Goal: Task Accomplishment & Management: Use online tool/utility

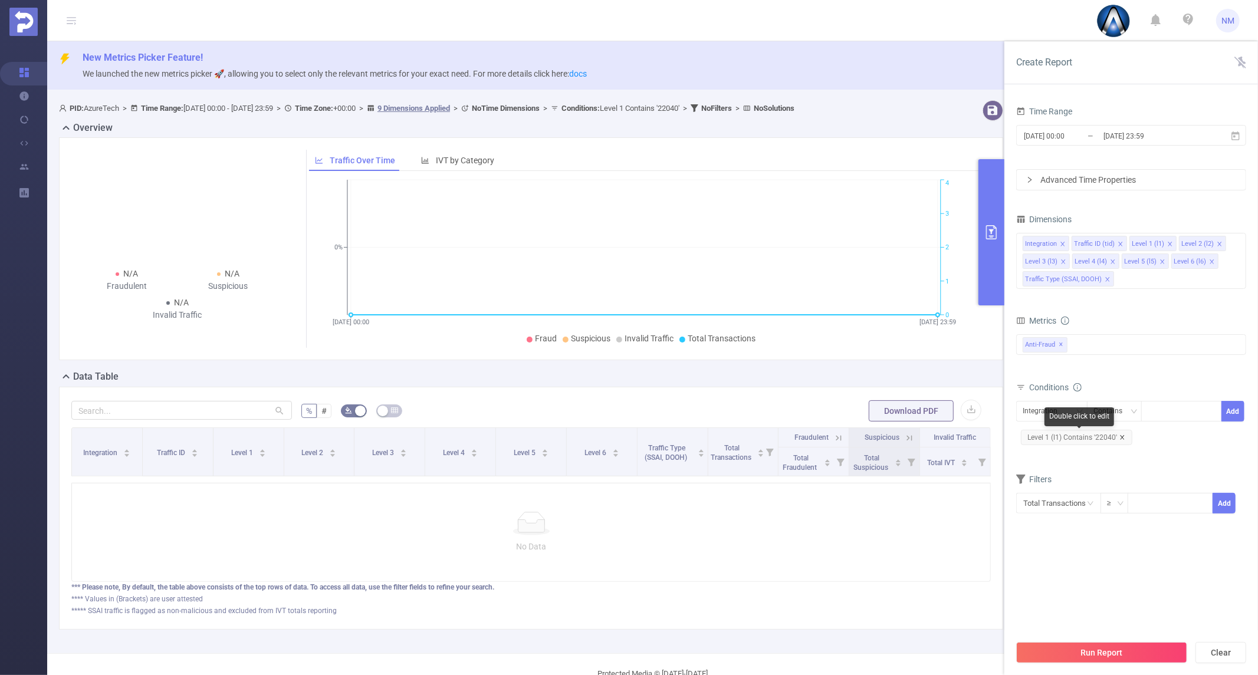
click at [1120, 437] on icon "icon: close" at bounding box center [1122, 438] width 6 height 6
click at [1153, 413] on div at bounding box center [1181, 411] width 68 height 19
click at [1062, 413] on div "Integration" at bounding box center [1043, 411] width 43 height 19
click at [1048, 466] on li "Level 1 (l1)" at bounding box center [1070, 473] width 108 height 19
click at [1177, 413] on div at bounding box center [1181, 411] width 68 height 19
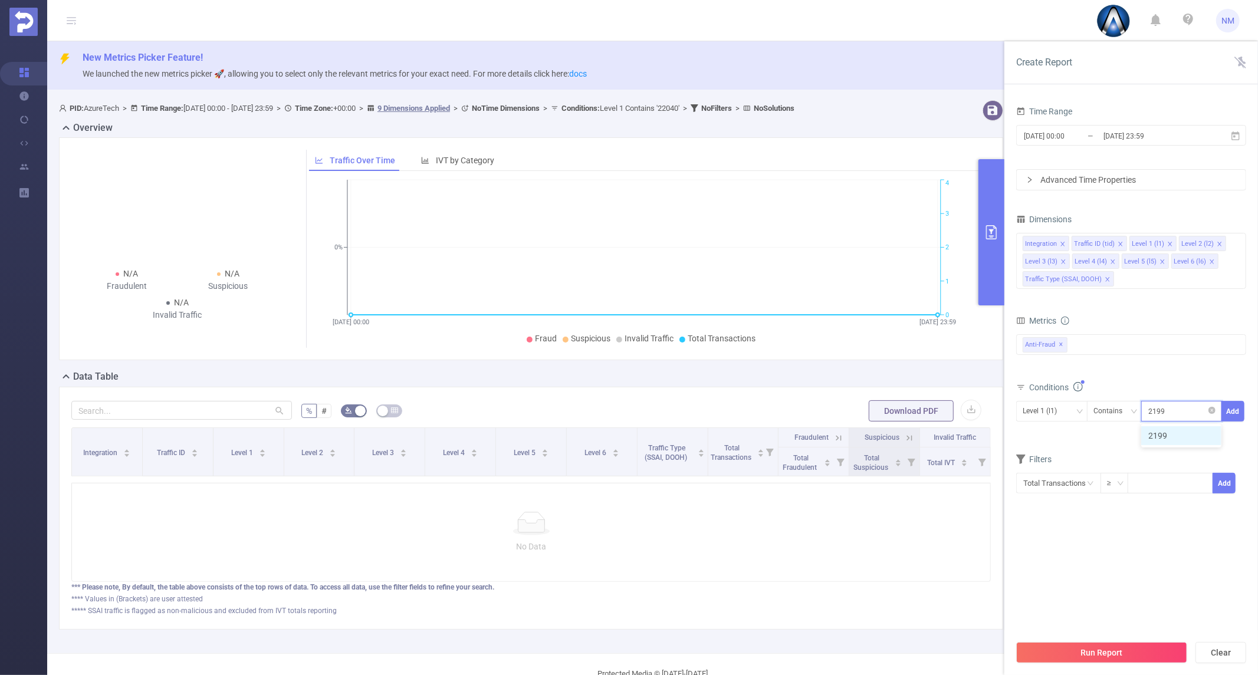
type input "21998"
click at [1172, 427] on li "21998" at bounding box center [1181, 435] width 80 height 19
click at [1233, 413] on button "Add" at bounding box center [1232, 411] width 23 height 21
click at [1129, 641] on div "Run Report Clear" at bounding box center [1131, 652] width 254 height 45
click at [1110, 653] on button "Run Report" at bounding box center [1101, 652] width 171 height 21
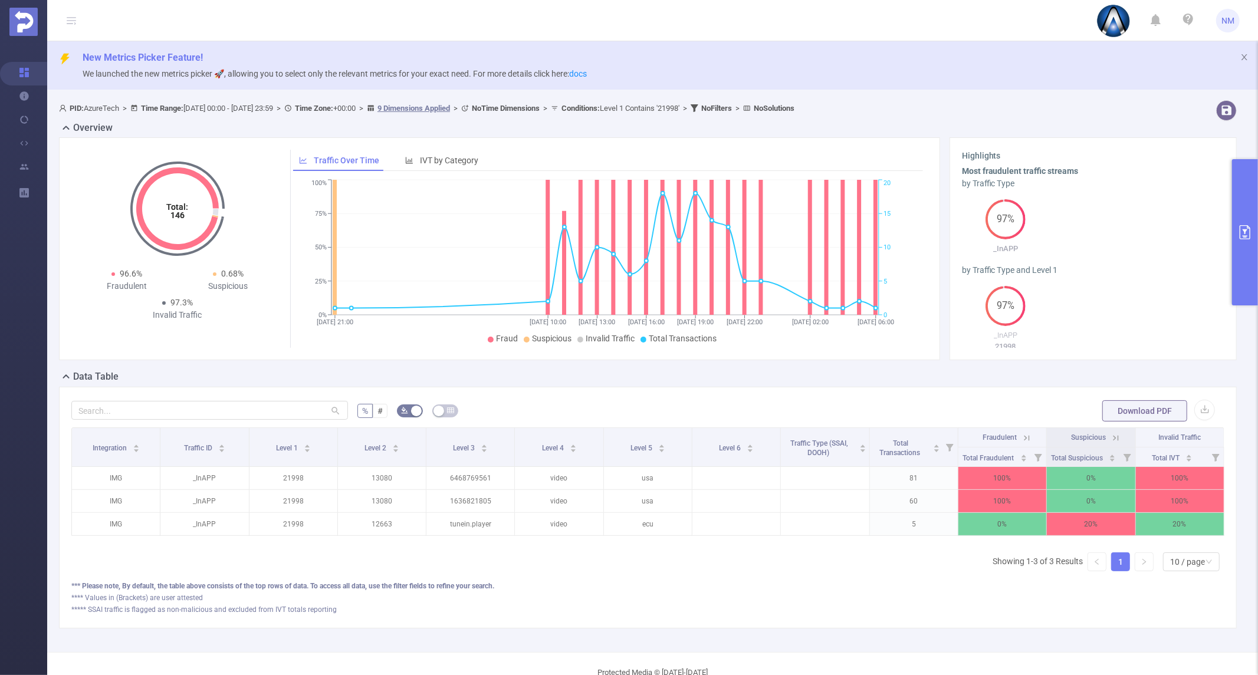
click at [1222, 257] on div "Highlights Most fraudulent traffic streams by Traffic Type 97% _InAPP by Traffi…" at bounding box center [1092, 248] width 287 height 223
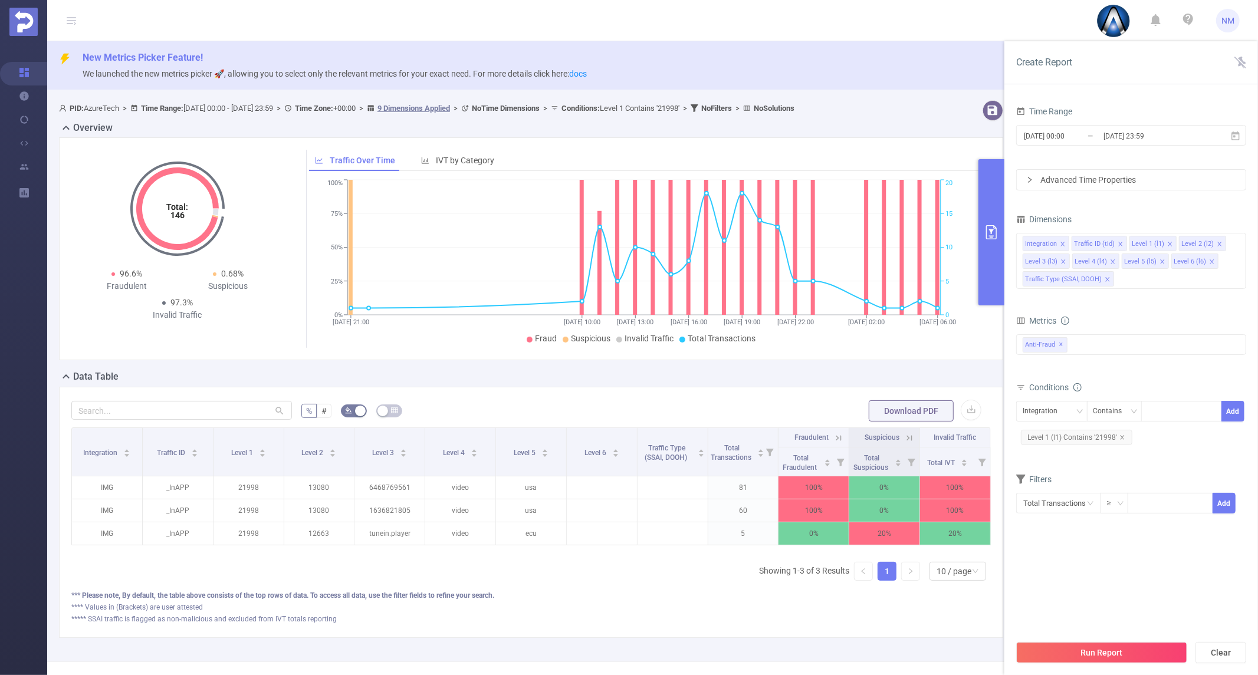
click at [1239, 255] on div "Integration Traffic ID (tid) Level 1 (l1) Level 2 (l2) Level 3 (l3) Level 4 (l4…" at bounding box center [1131, 261] width 230 height 56
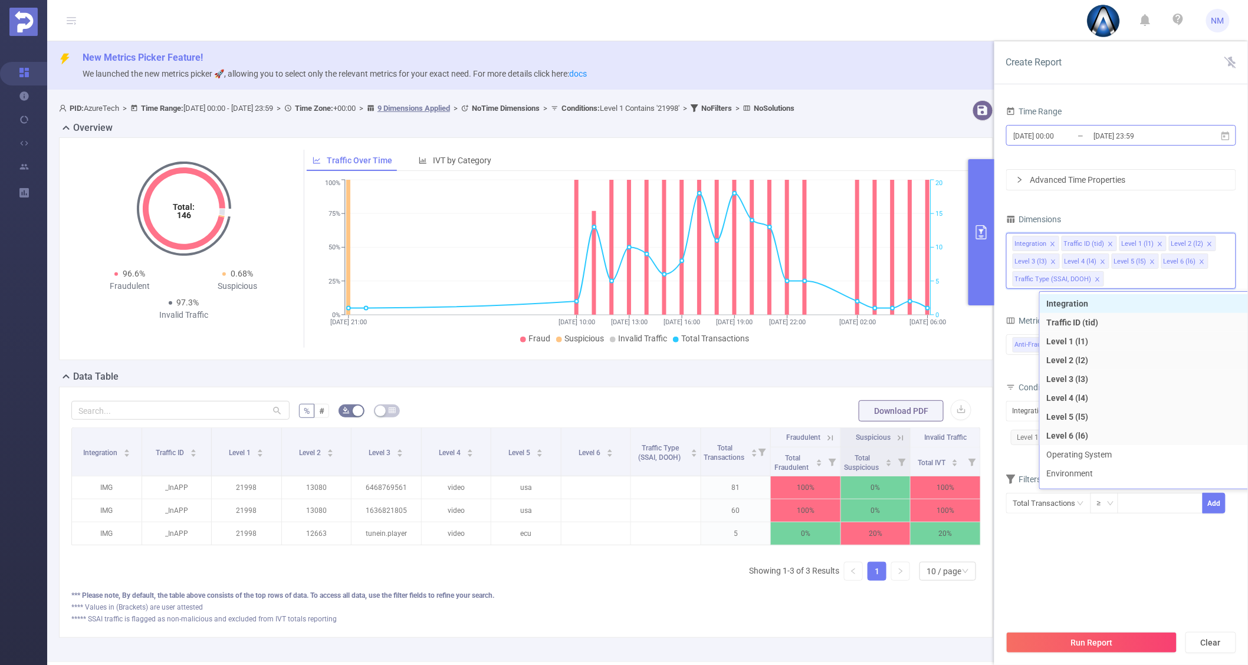
click at [1166, 138] on input "2025-08-21 23:59" at bounding box center [1140, 136] width 96 height 16
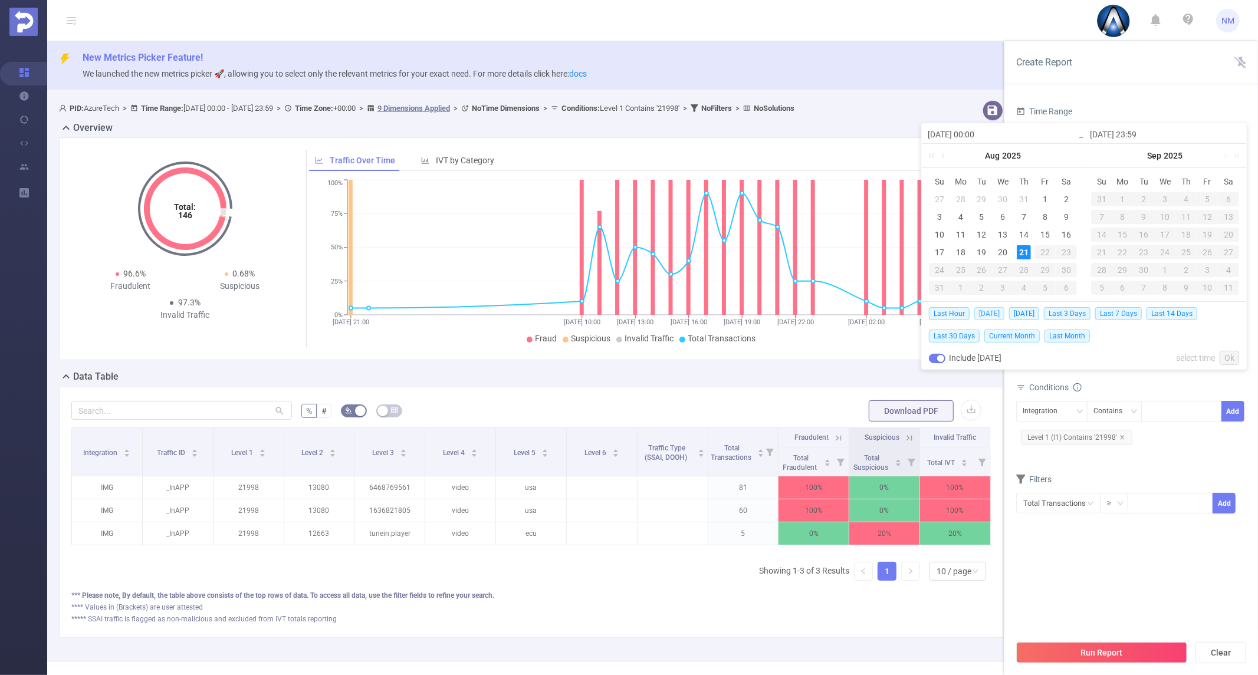
click at [980, 317] on span "Today" at bounding box center [989, 313] width 30 height 13
type input "2025-08-21 00:00"
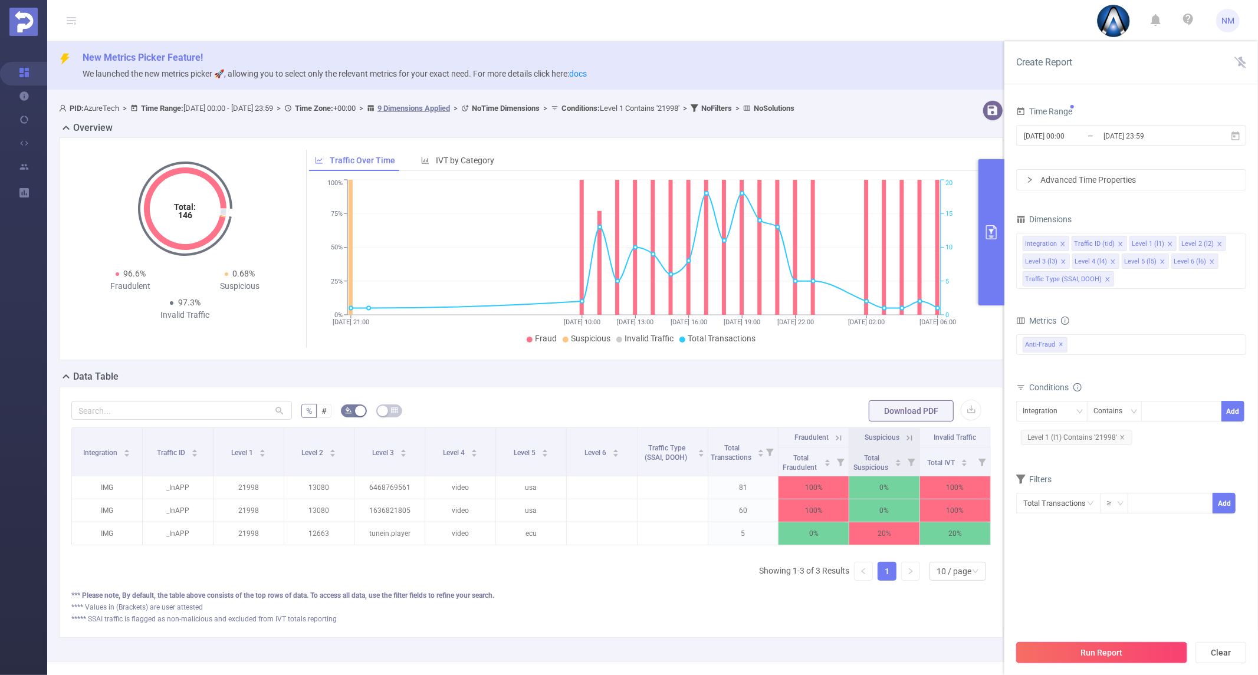
click at [1100, 644] on button "Run Report" at bounding box center [1101, 652] width 171 height 21
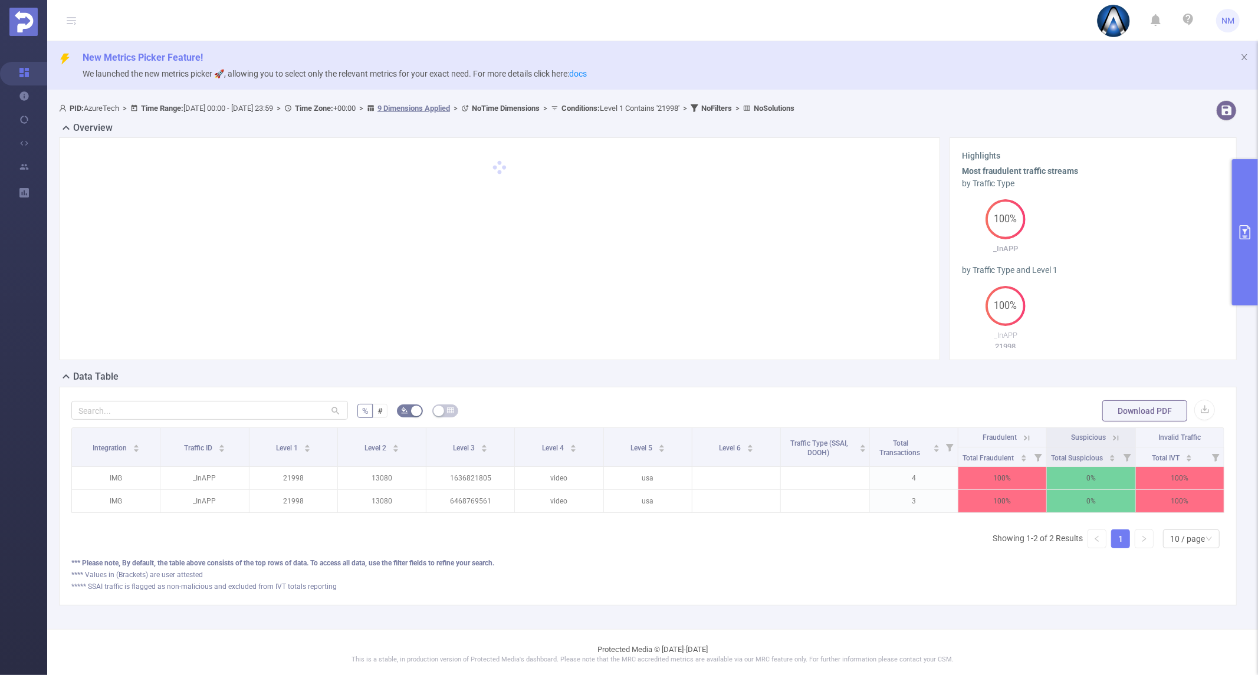
click at [1018, 438] on icon at bounding box center [1025, 438] width 14 height 12
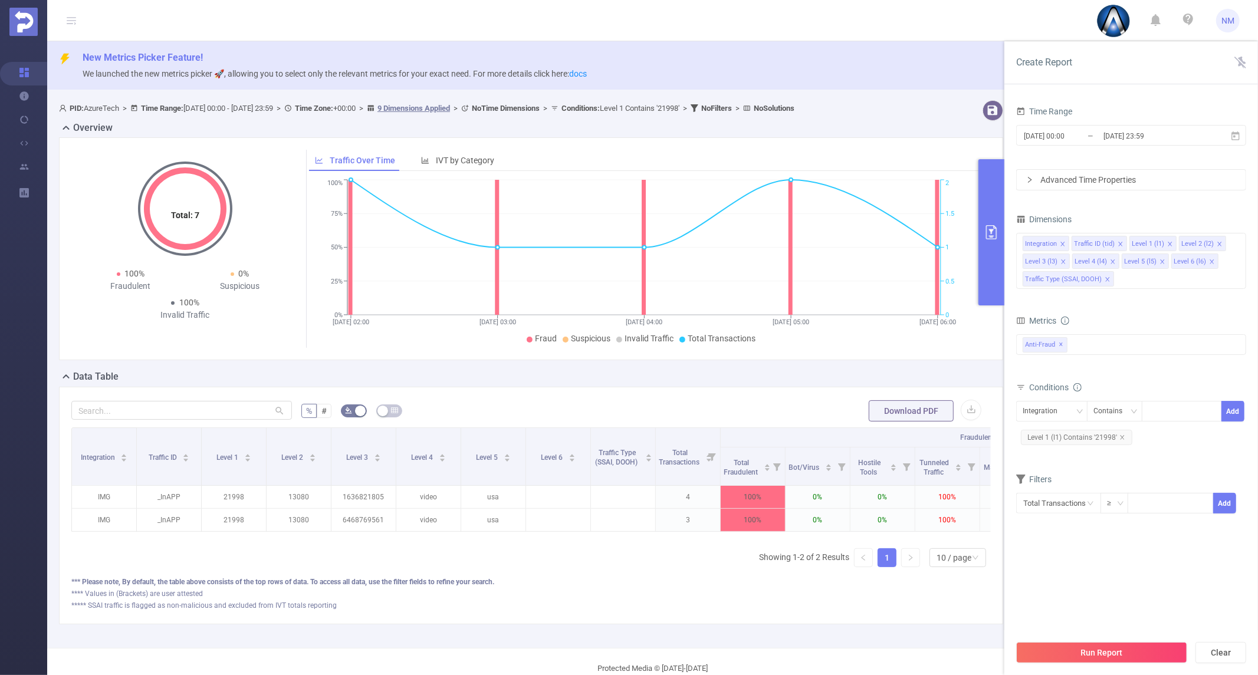
click at [1238, 231] on div "Integration Traffic ID (tid) Level 1 (l1) Level 2 (l2) Level 3 (l3) Level 4 (l4…" at bounding box center [1131, 262] width 230 height 63
click at [1120, 439] on icon "icon: close" at bounding box center [1122, 437] width 4 height 4
click at [1030, 413] on div "Integration" at bounding box center [1043, 411] width 43 height 19
click at [1057, 504] on li "Level 3 (l3)" at bounding box center [1070, 511] width 108 height 19
click at [1162, 413] on div at bounding box center [1181, 411] width 68 height 19
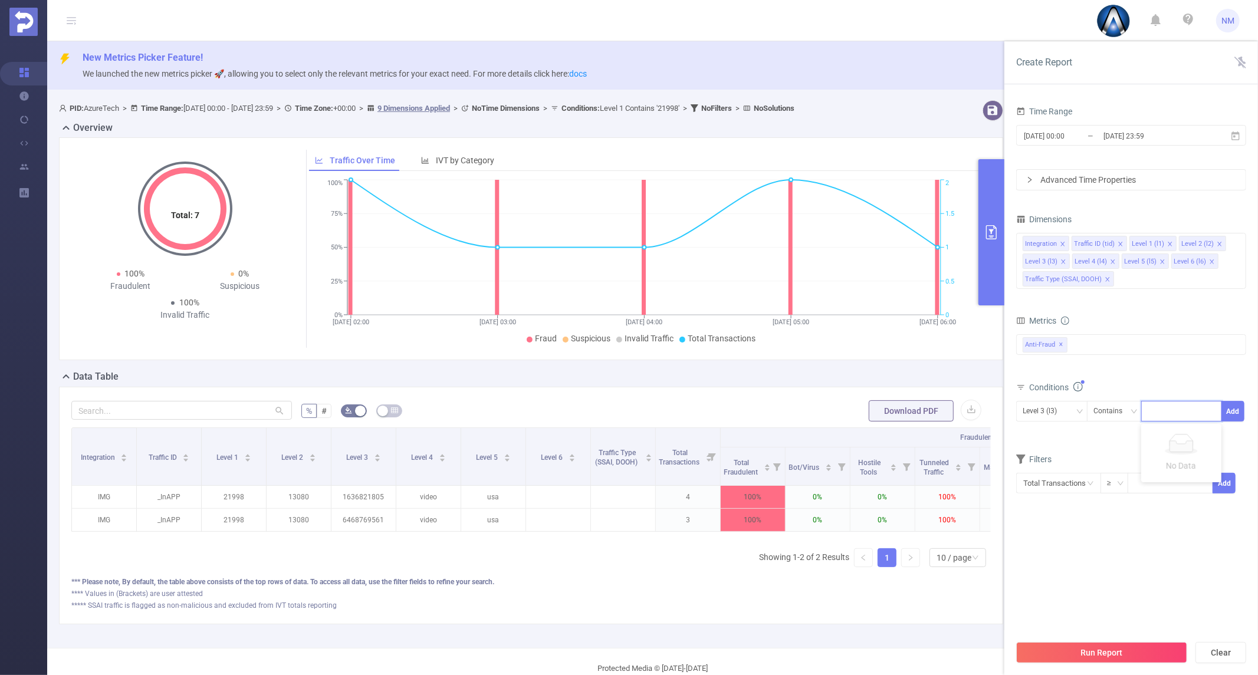
paste input "com.vancedapp.huawei"
type input "com.vancedapp.huawei"
click at [1179, 444] on li "com.vancedapp.huawei" at bounding box center [1198, 435] width 114 height 19
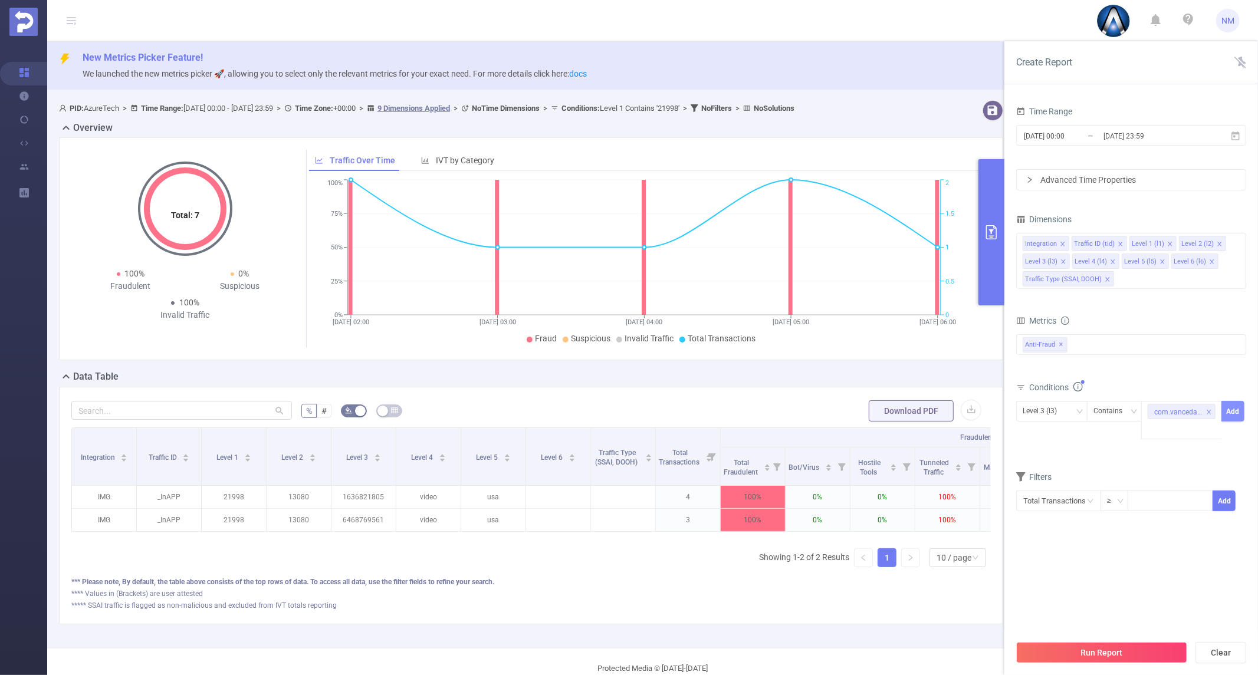
click at [1239, 416] on button "Add" at bounding box center [1232, 411] width 23 height 21
click at [1111, 645] on button "Run Report" at bounding box center [1101, 652] width 171 height 21
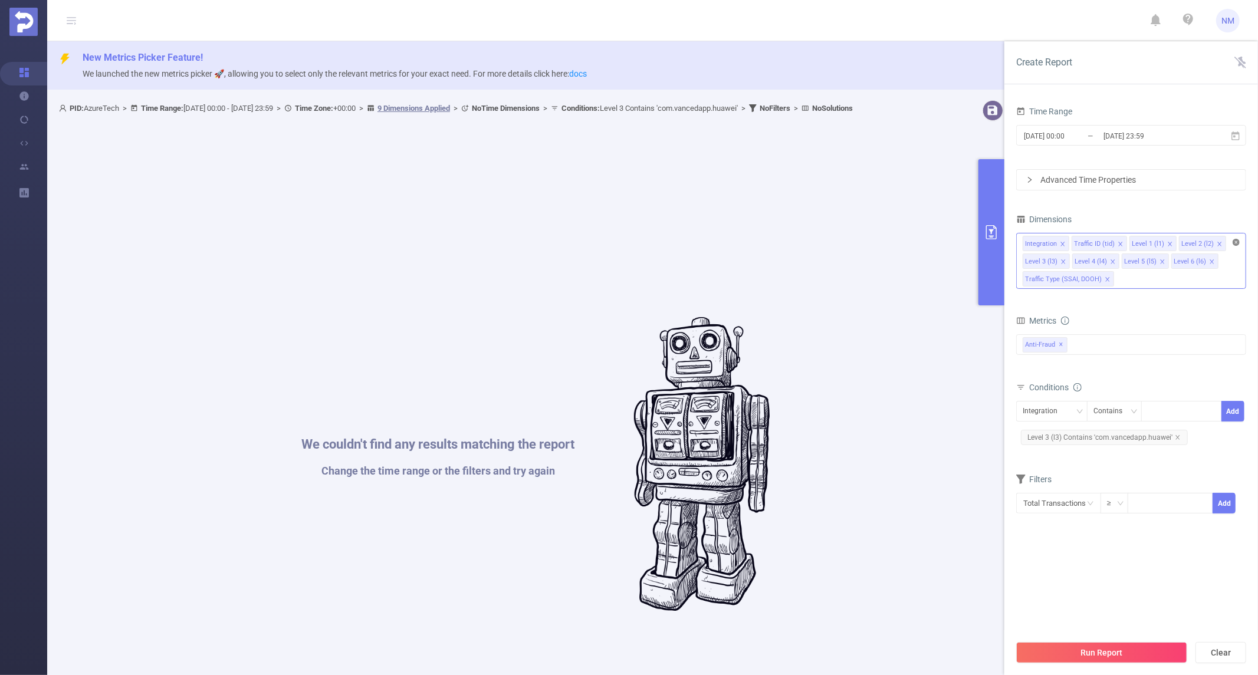
click at [1238, 243] on icon "icon: close-circle" at bounding box center [1235, 242] width 7 height 7
click at [1060, 242] on icon "icon: close" at bounding box center [1062, 244] width 4 height 4
click at [1060, 242] on div "Traffic ID (tid)" at bounding box center [1045, 243] width 41 height 15
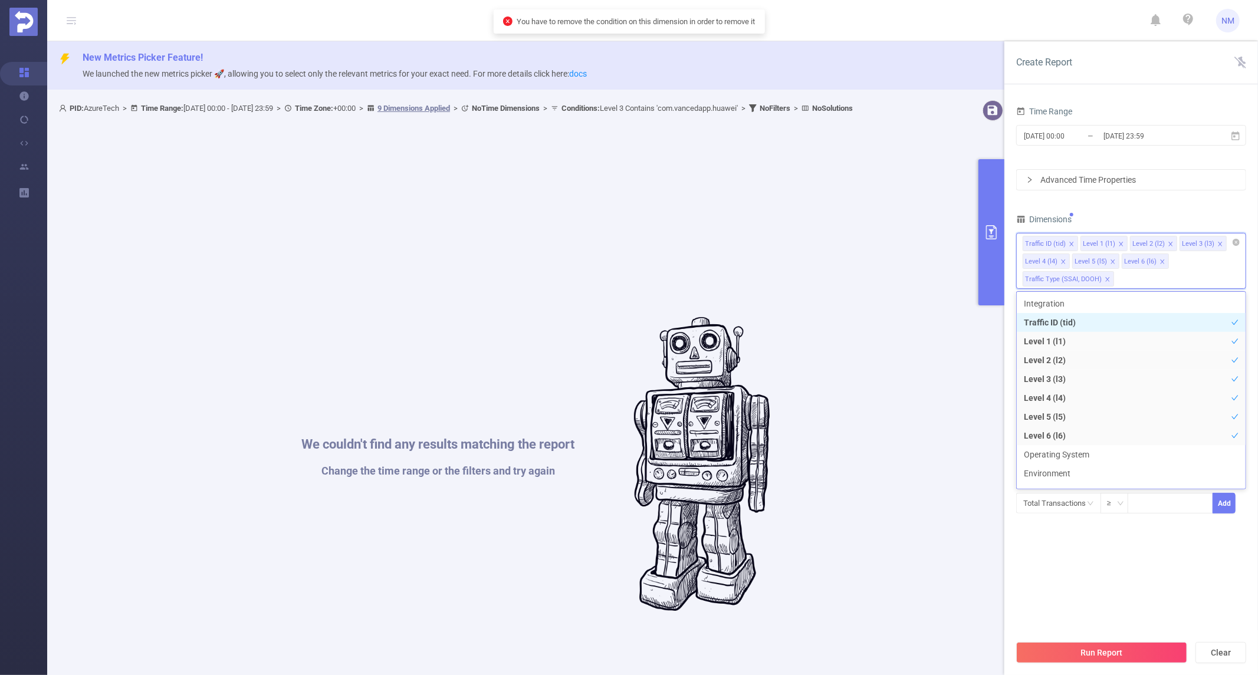
click at [1070, 244] on icon "icon: close" at bounding box center [1071, 244] width 6 height 6
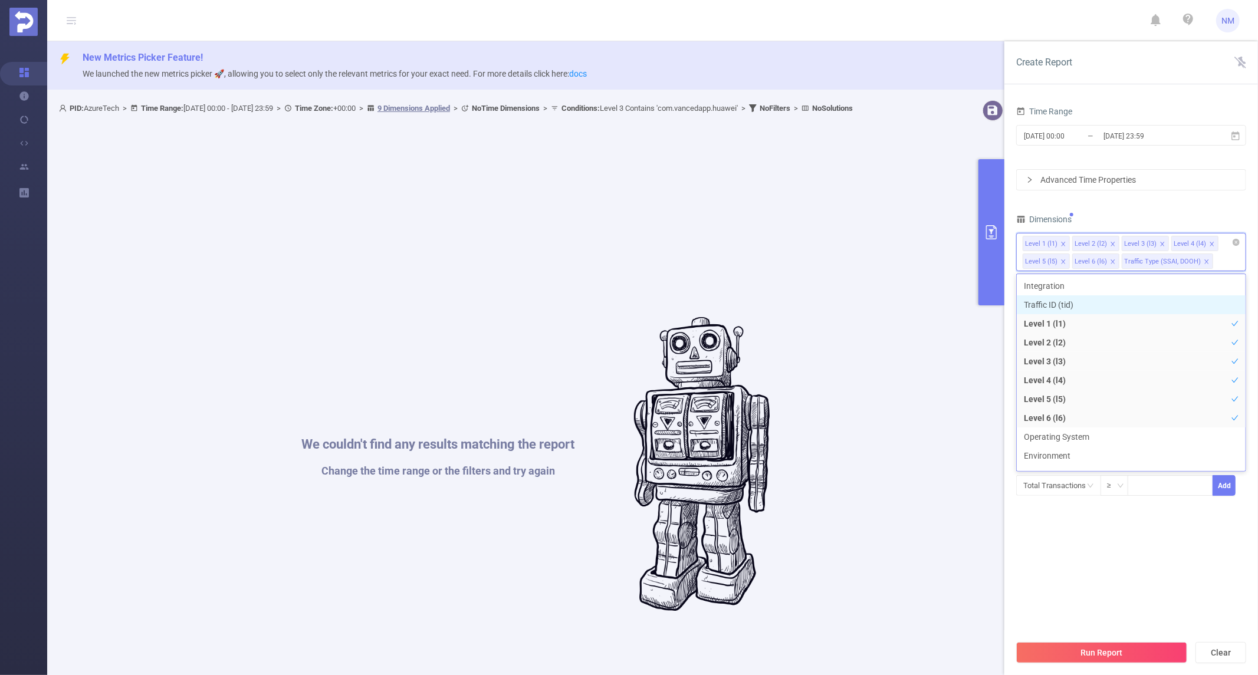
click at [1110, 244] on icon "icon: close" at bounding box center [1113, 244] width 6 height 6
click at [1060, 262] on icon "icon: close" at bounding box center [1063, 262] width 6 height 6
click at [1159, 242] on icon "icon: close" at bounding box center [1162, 244] width 6 height 6
click at [1159, 243] on icon "icon: close" at bounding box center [1162, 244] width 6 height 6
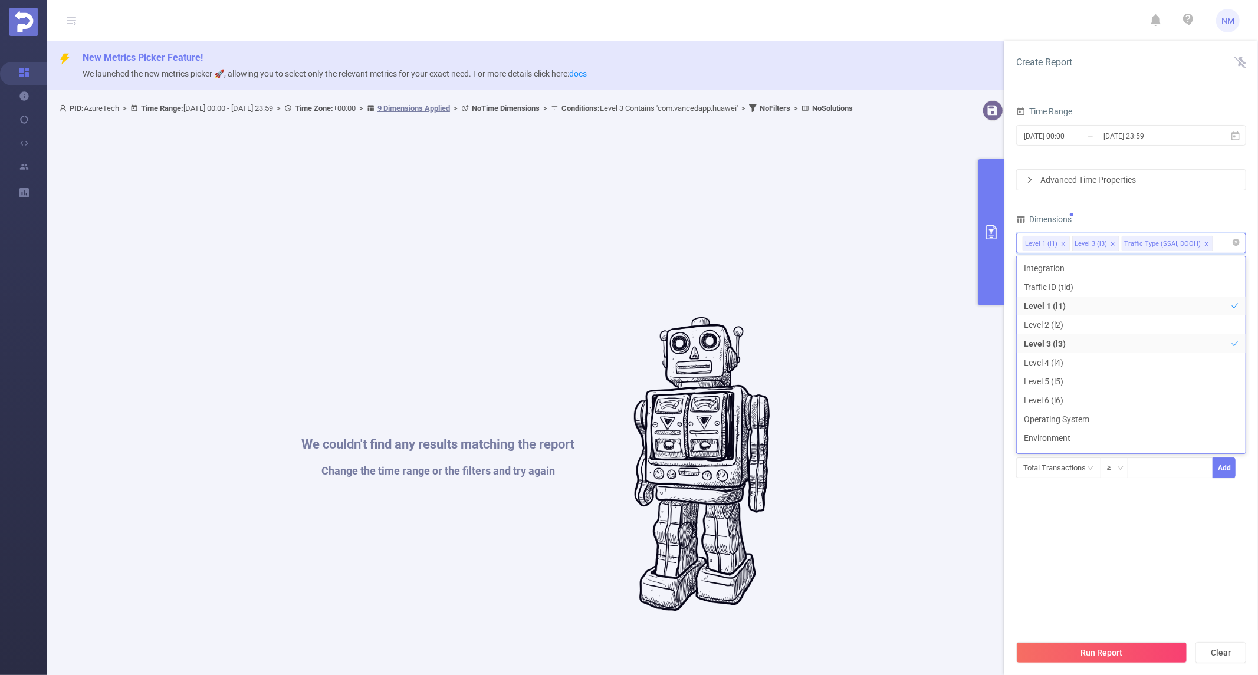
click at [1121, 602] on section "Time Range 2025-08-21 00:00 _ 2025-08-21 23:59 Advanced Time Properties Dimensi…" at bounding box center [1131, 368] width 230 height 531
click at [1117, 635] on div "Run Report Clear" at bounding box center [1131, 652] width 254 height 45
click at [1112, 645] on button "Run Report" at bounding box center [1101, 652] width 171 height 21
click at [615, 285] on div "We couldn't find any results matching the report Change the time range or the f…" at bounding box center [536, 464] width 942 height 675
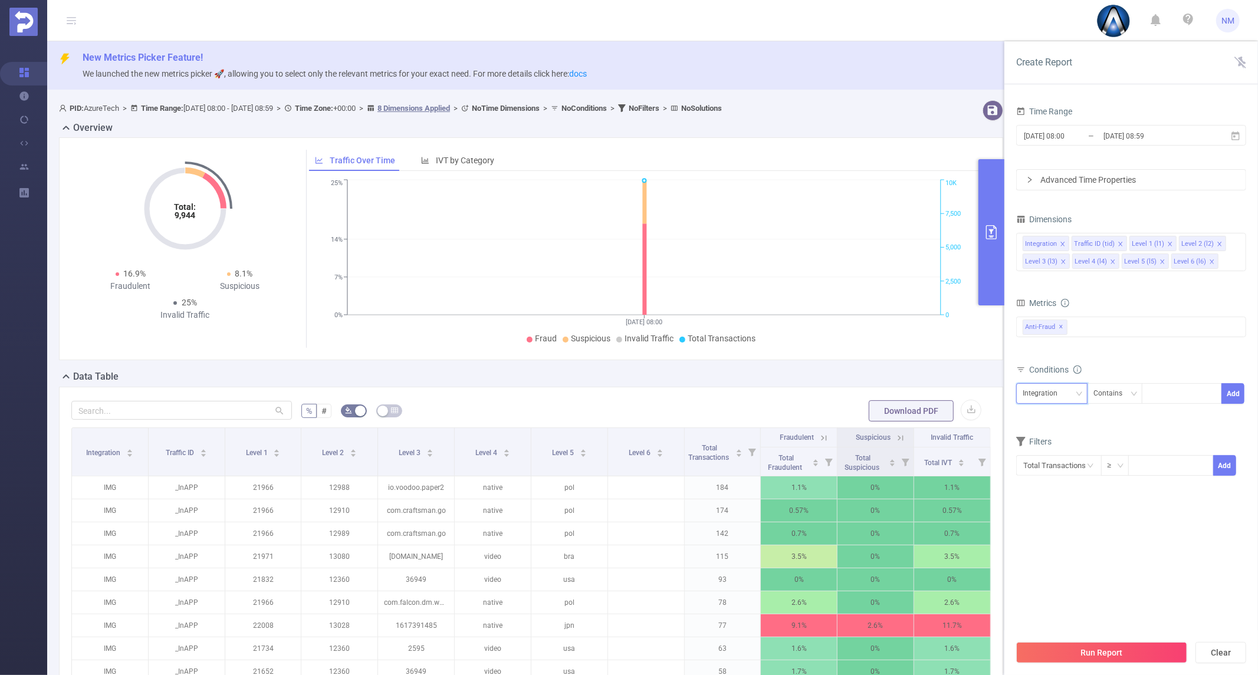
click at [1047, 394] on div "Integration" at bounding box center [1043, 393] width 43 height 19
click at [1050, 485] on li "Level 3 (l3)" at bounding box center [1051, 493] width 71 height 19
click at [1169, 391] on div at bounding box center [1181, 393] width 68 height 19
paste input "com.vancedapp.huawei"
type input "com.vancedapp.huawei"
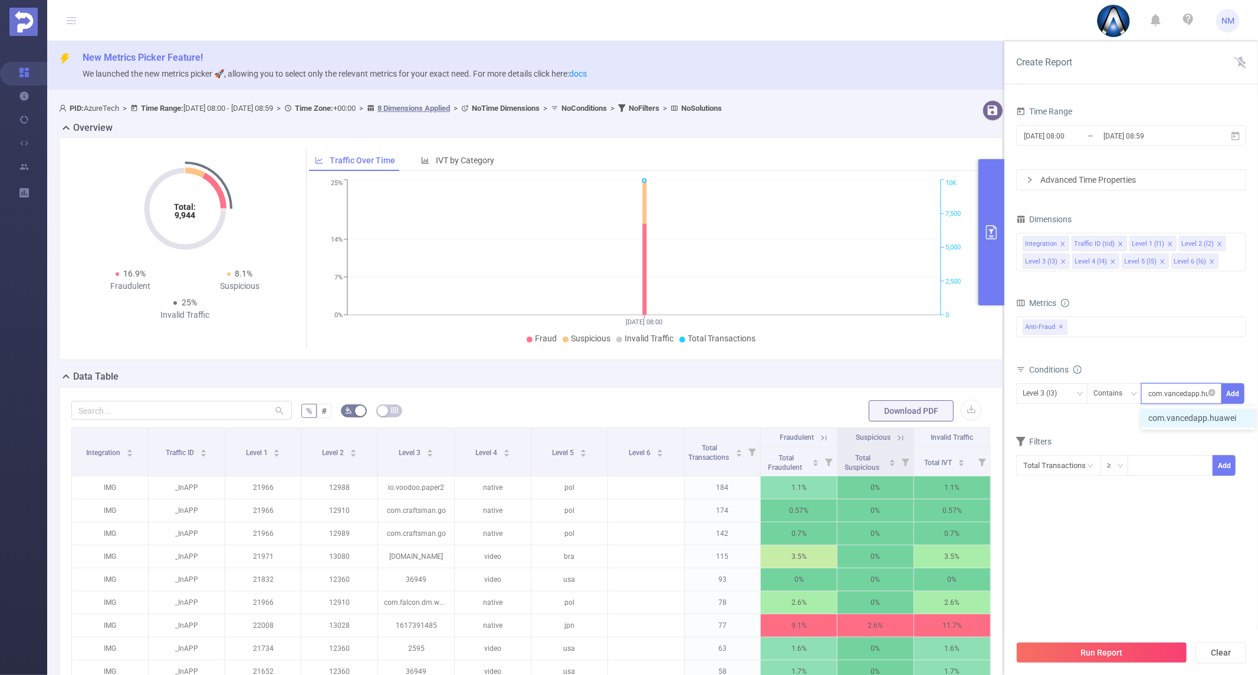
scroll to position [0, 8]
click at [1187, 419] on li "com.vancedapp.huawei" at bounding box center [1198, 418] width 114 height 19
click at [1235, 391] on button "Add" at bounding box center [1232, 393] width 23 height 21
click at [1082, 660] on button "Run Report" at bounding box center [1101, 652] width 171 height 21
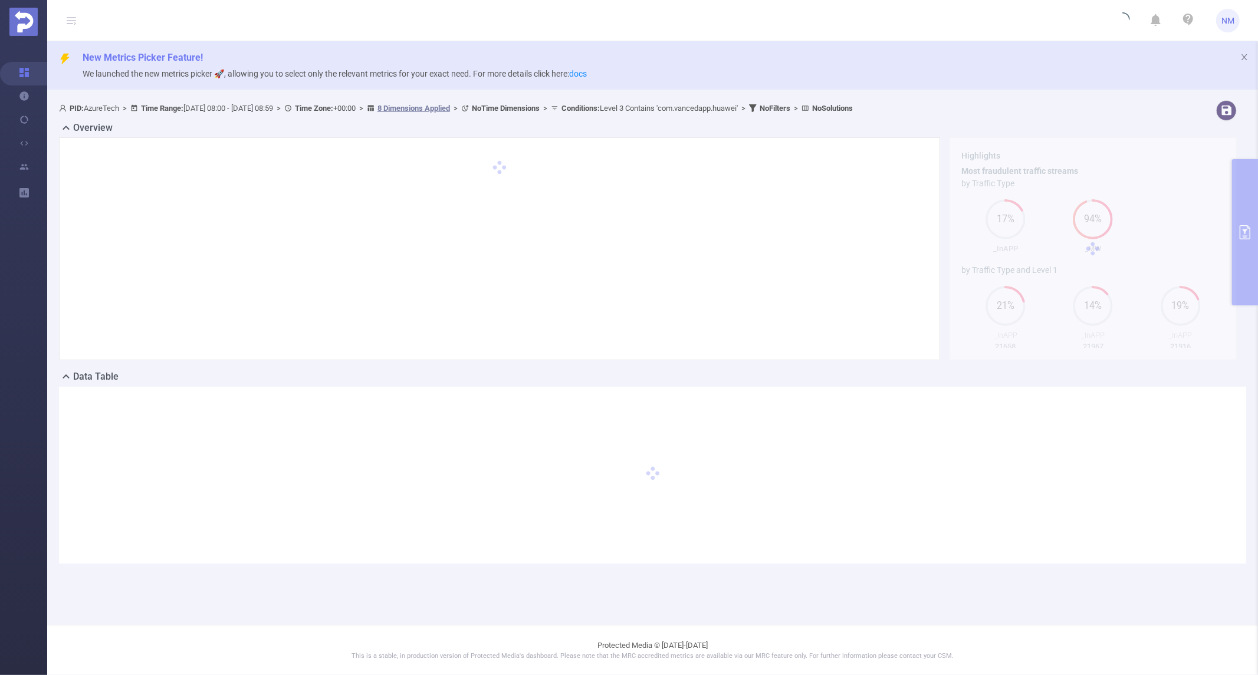
click at [1104, 74] on p "We launched the new metrics picker 🚀, allowing you to select only the relevant …" at bounding box center [666, 73] width 1166 height 13
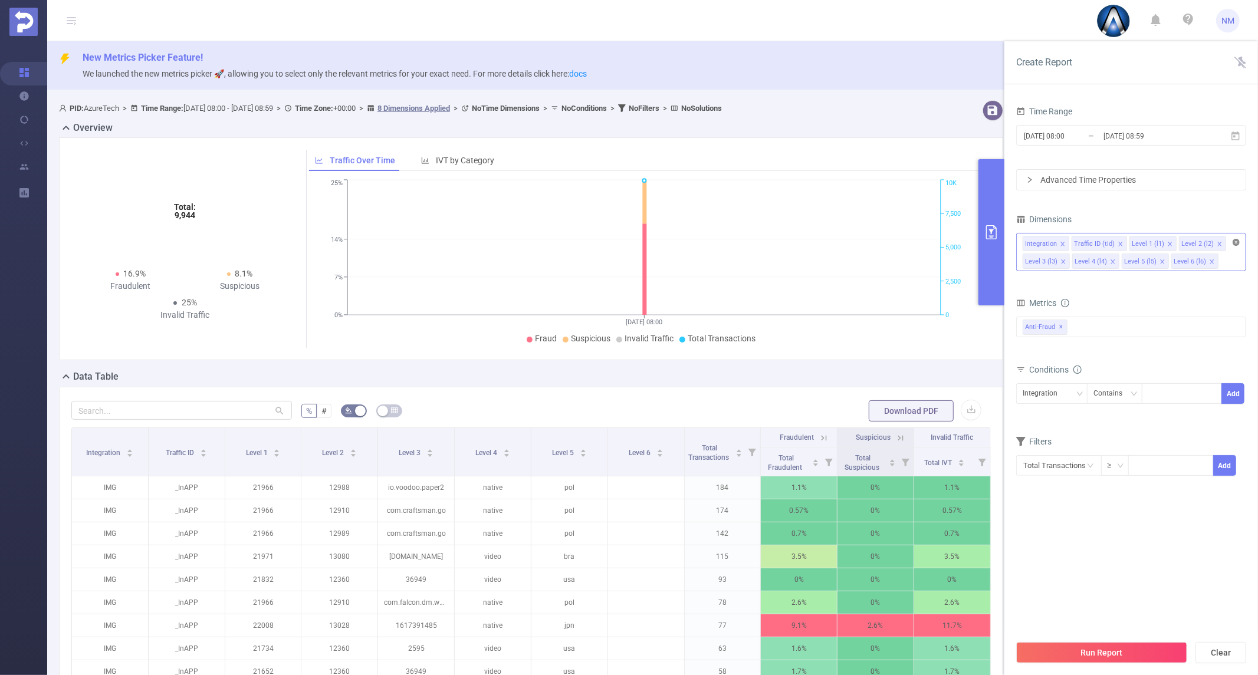
click at [1235, 242] on icon "icon: close-circle" at bounding box center [1235, 242] width 7 height 7
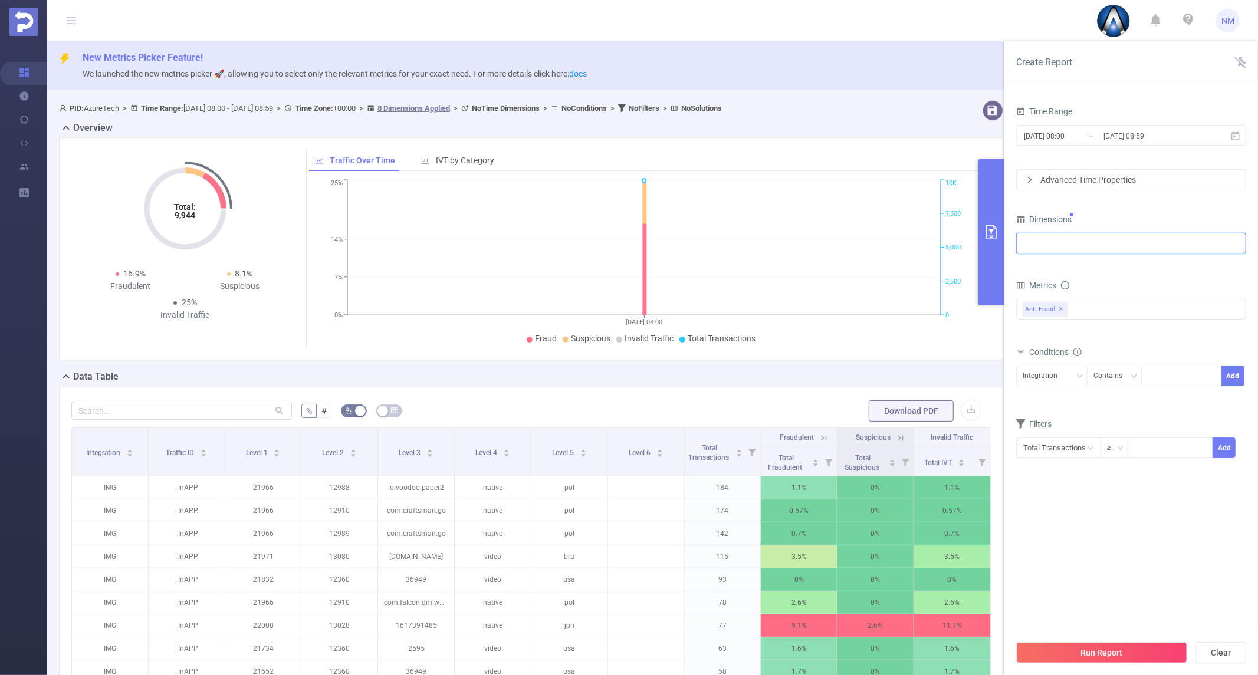
click at [1146, 246] on div at bounding box center [1130, 242] width 217 height 19
click at [1070, 304] on li "Level 1 (l1)" at bounding box center [1130, 306] width 229 height 19
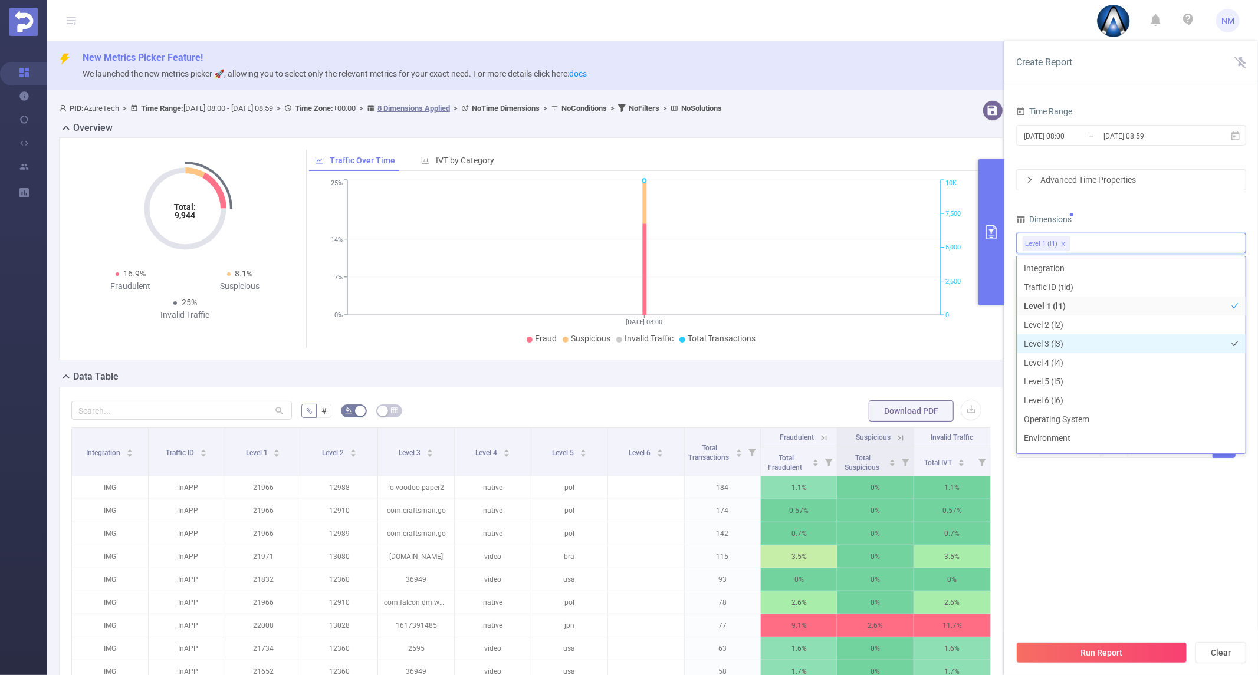
click at [1068, 340] on li "Level 3 (l3)" at bounding box center [1130, 343] width 229 height 19
click at [1123, 521] on section "Time Range 2025-08-21 08:00 _ 2025-08-21 08:59 Advanced Time Properties Dimensi…" at bounding box center [1131, 368] width 230 height 531
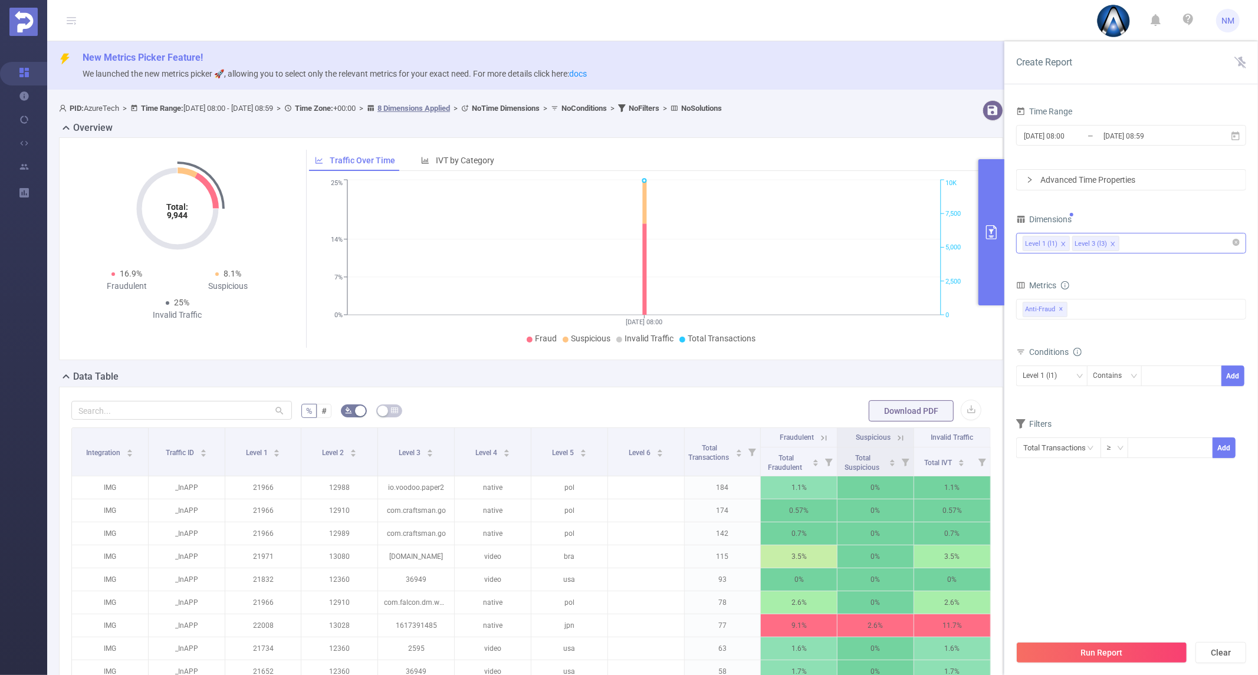
click at [1236, 246] on div "Create Report Time Range 2025-08-21 08:00 _ 2025-08-21 08:59 Advanced Time Prop…" at bounding box center [1131, 358] width 254 height 634
click at [1150, 373] on input at bounding box center [1149, 376] width 5 height 15
click at [1046, 384] on div "Level 1 (l1)" at bounding box center [1043, 375] width 42 height 19
drag, startPoint x: 1054, startPoint y: 423, endPoint x: 1058, endPoint y: 414, distance: 10.0
click at [1054, 420] on li "Level 3 (l3)" at bounding box center [1051, 419] width 71 height 19
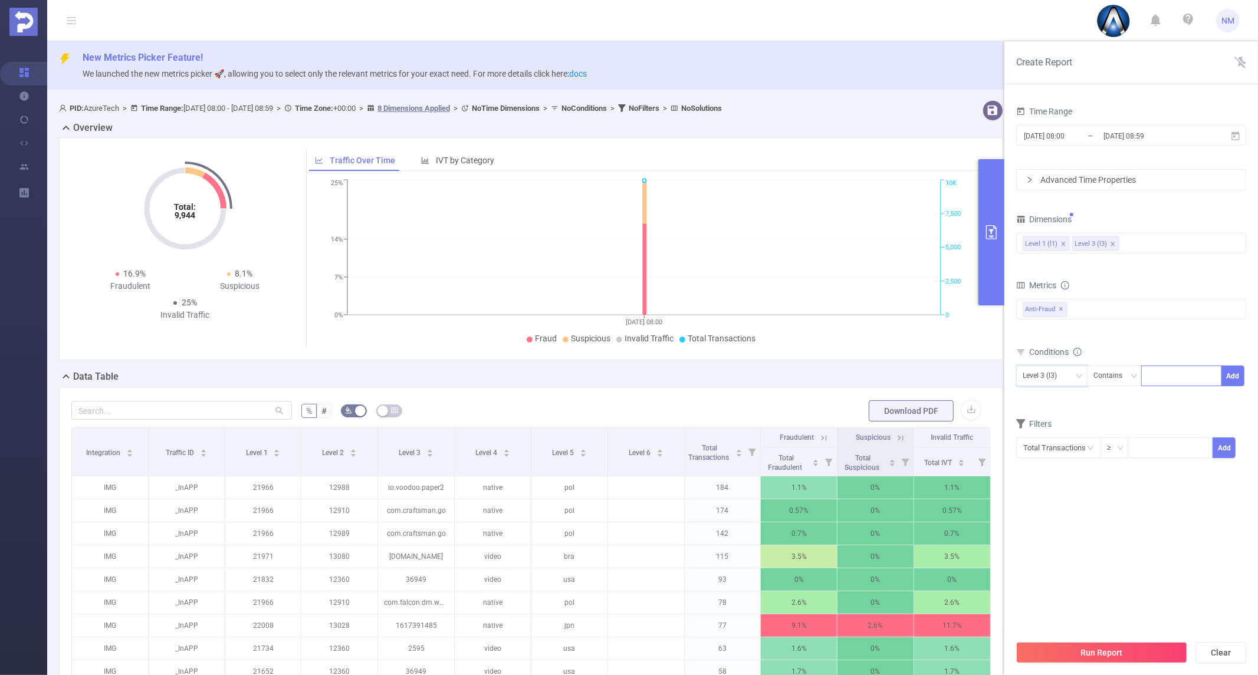
click at [1183, 373] on div at bounding box center [1181, 375] width 68 height 19
paste input "com.vancedapp.huawei"
type input "com.vancedapp.huawei"
click at [1192, 400] on li "com.vancedapp.huawei" at bounding box center [1198, 400] width 114 height 19
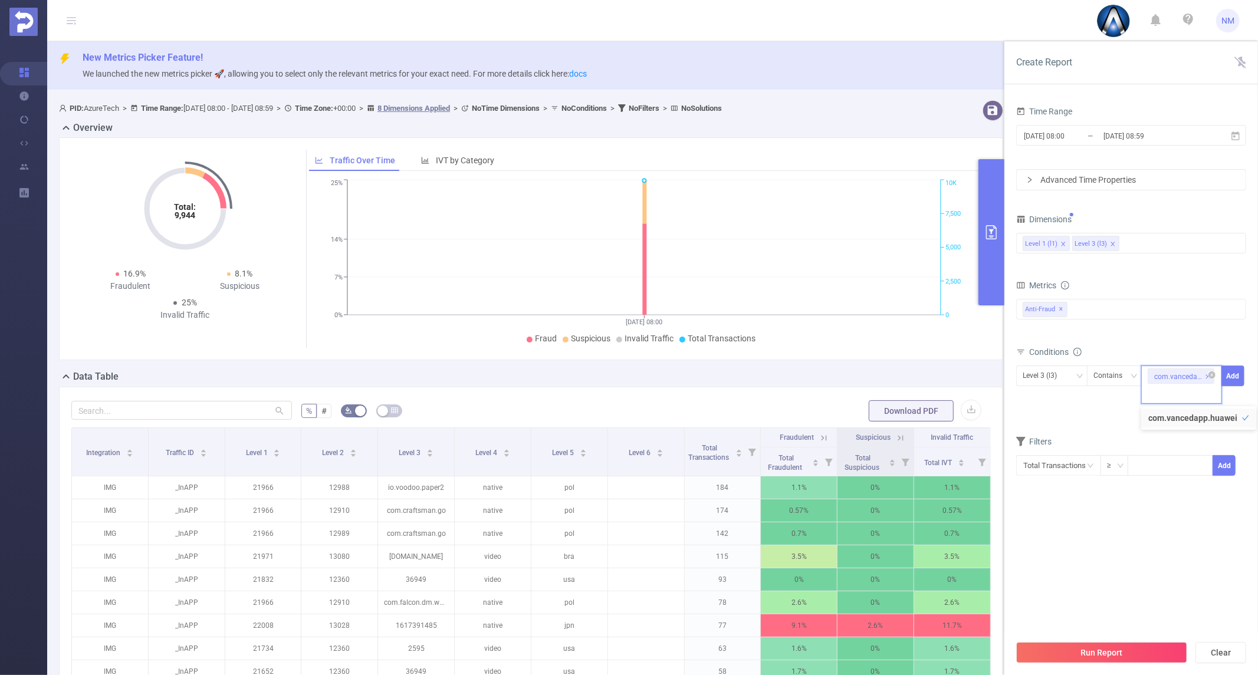
scroll to position [0, 0]
click at [1231, 379] on button "Add" at bounding box center [1232, 376] width 23 height 21
click at [1093, 654] on button "Run Report" at bounding box center [1101, 652] width 171 height 21
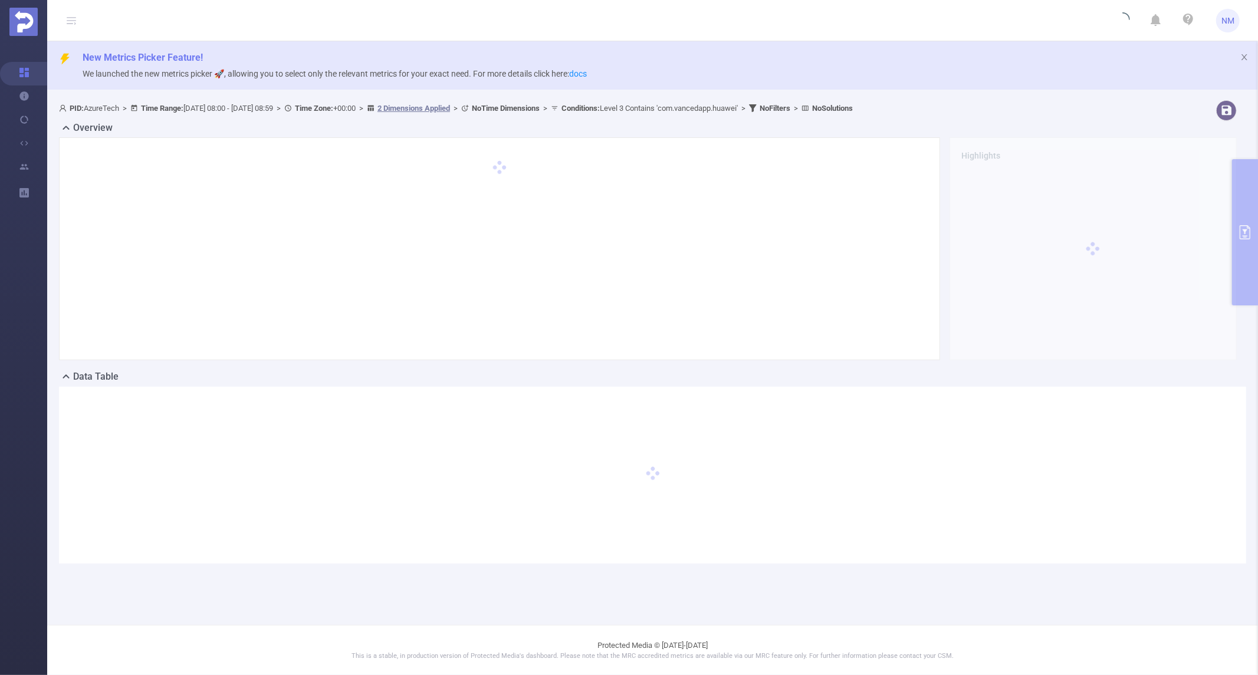
click at [205, 506] on div at bounding box center [652, 475] width 1187 height 177
